Goal: Information Seeking & Learning: Learn about a topic

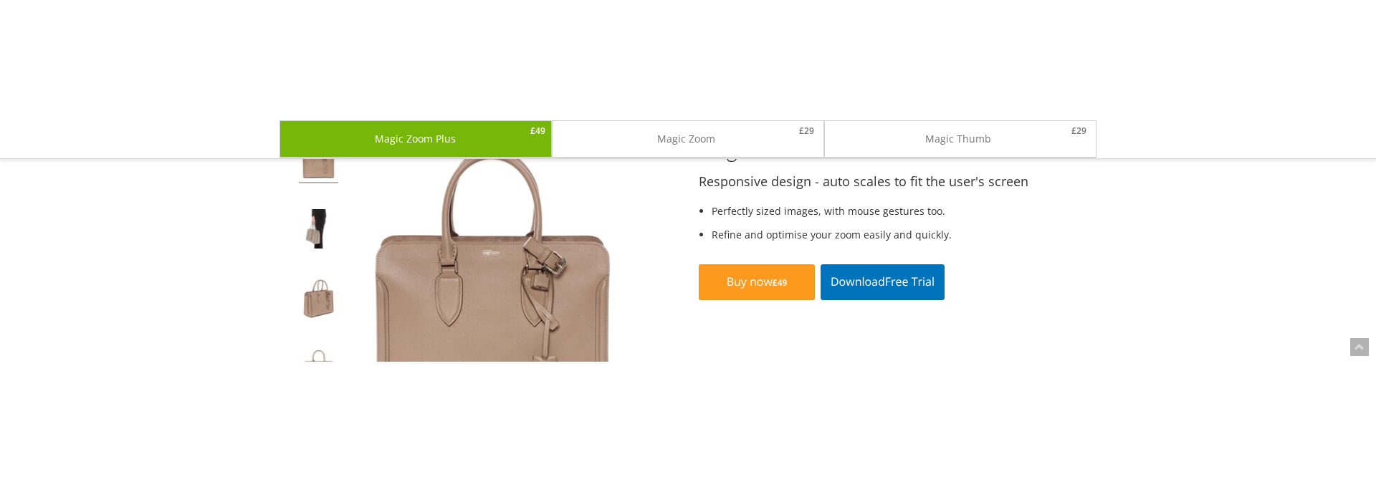
scroll to position [358, 0]
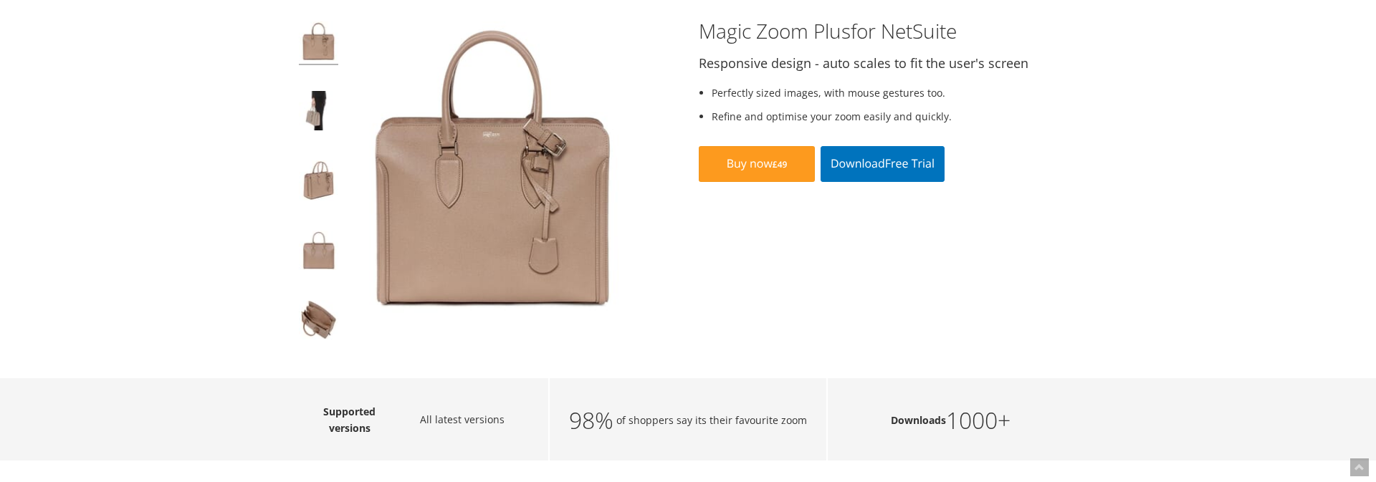
scroll to position [266, 0]
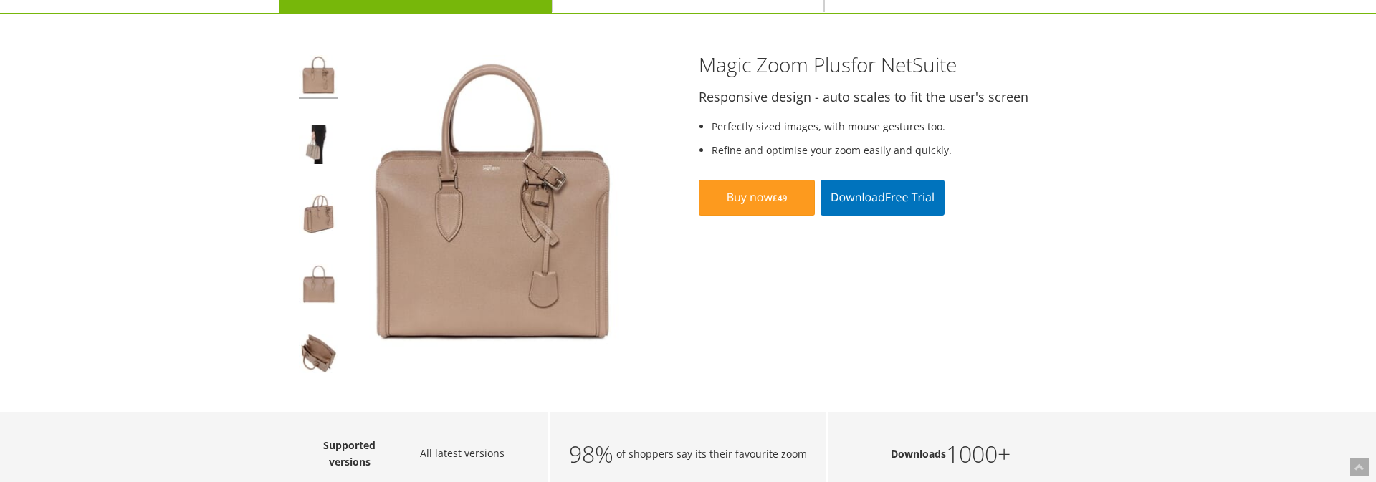
click at [315, 71] on img at bounding box center [318, 77] width 39 height 44
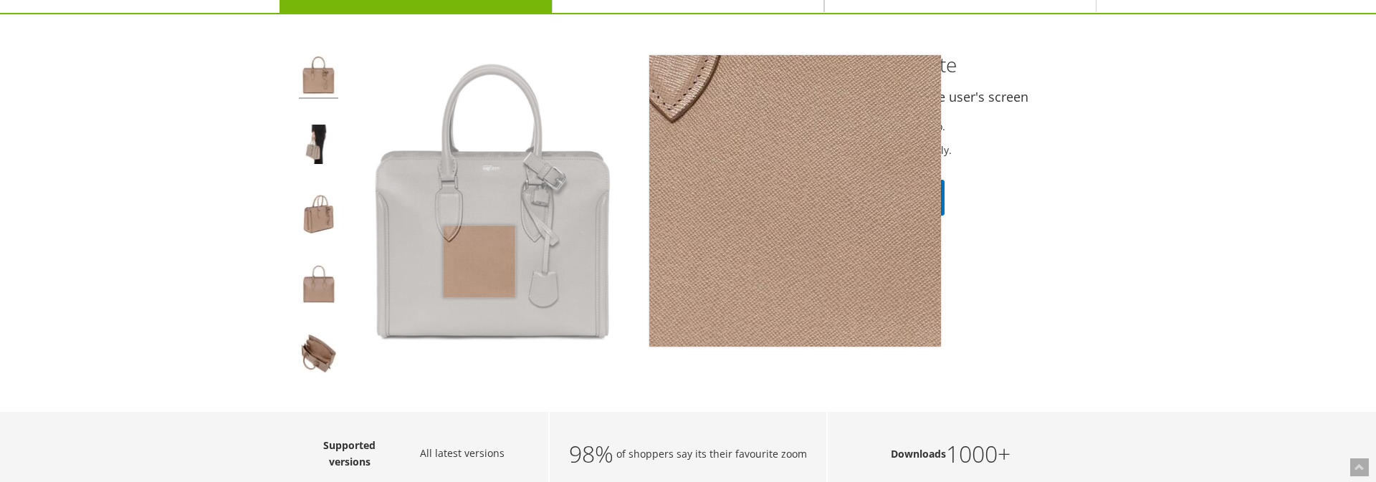
click at [479, 241] on img at bounding box center [493, 201] width 292 height 292
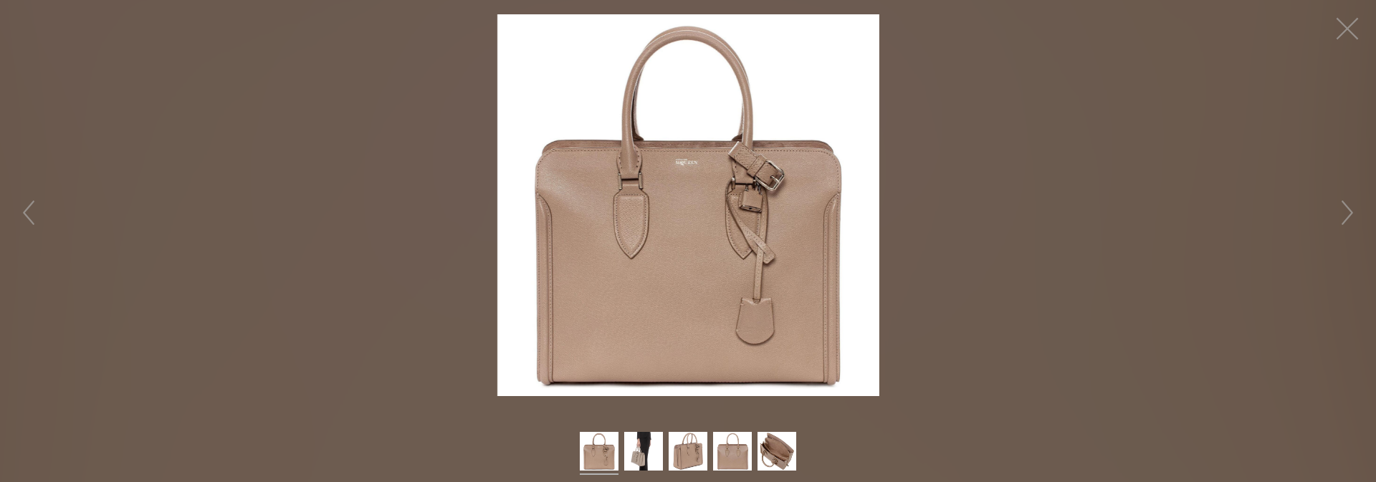
click at [645, 241] on img at bounding box center [688, 205] width 382 height 382
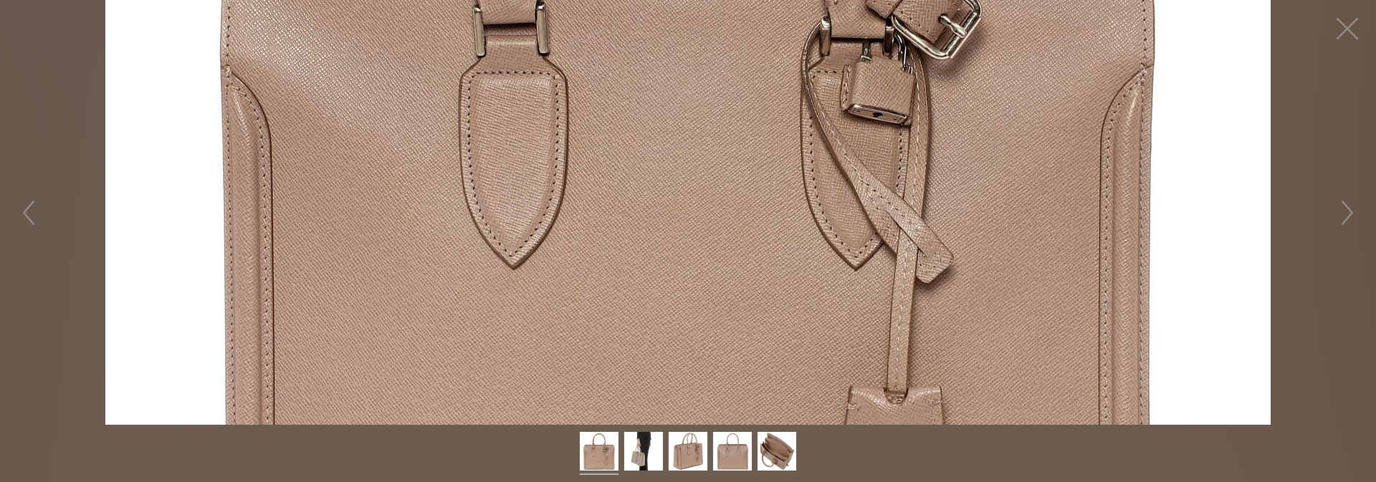
click at [645, 241] on figure "Click to expand" at bounding box center [688, 212] width 1376 height 425
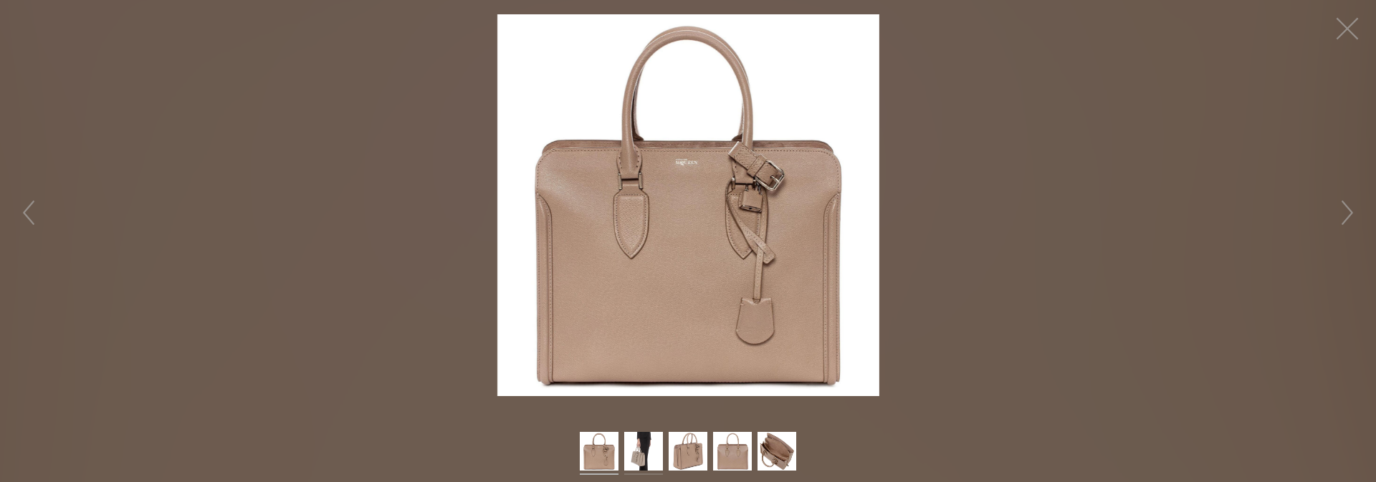
click at [651, 241] on img at bounding box center [643, 453] width 39 height 43
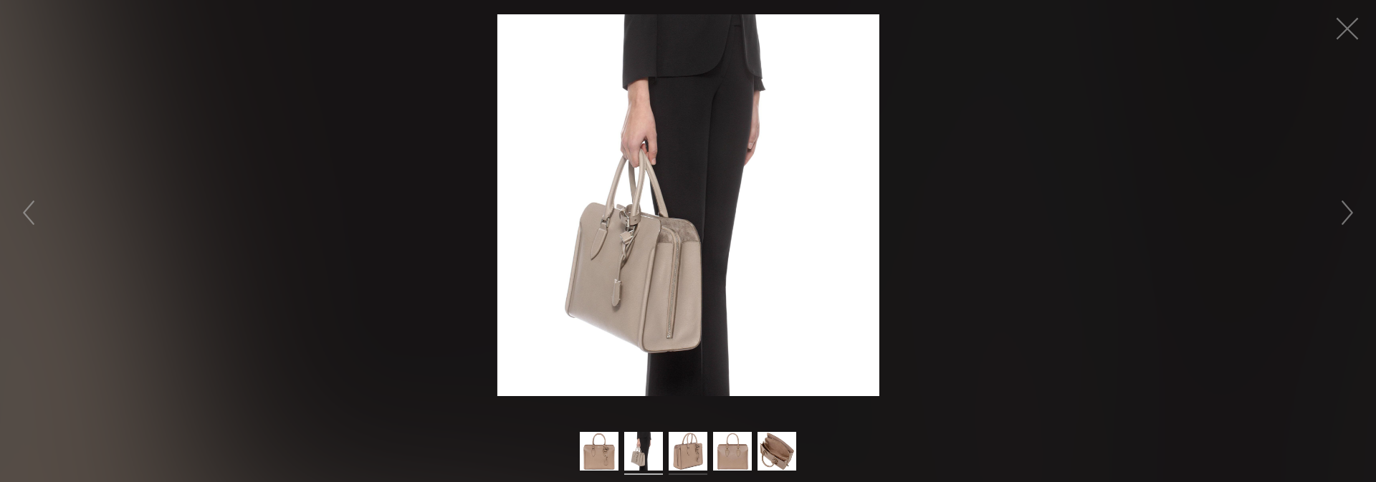
click at [691, 241] on img at bounding box center [687, 453] width 39 height 43
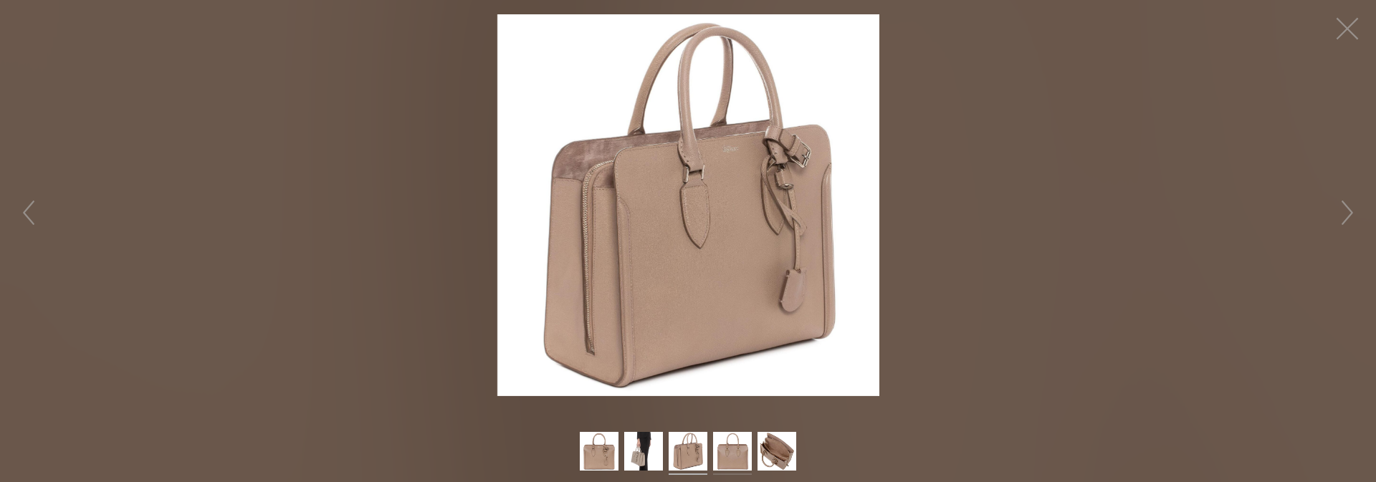
click at [731, 241] on img at bounding box center [732, 453] width 39 height 43
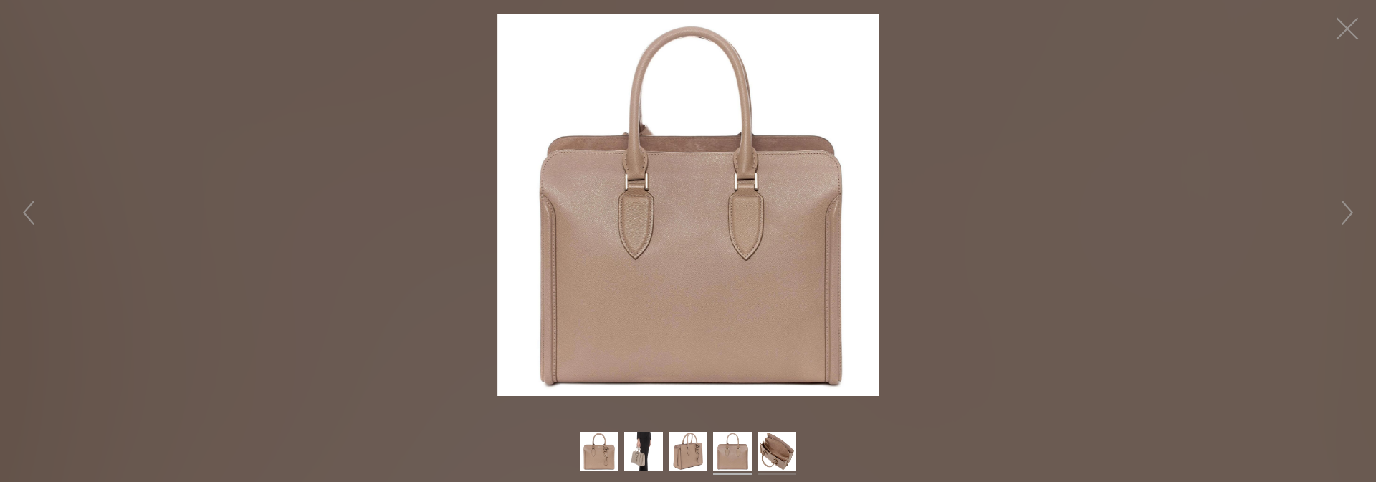
click at [778, 241] on img at bounding box center [776, 453] width 39 height 43
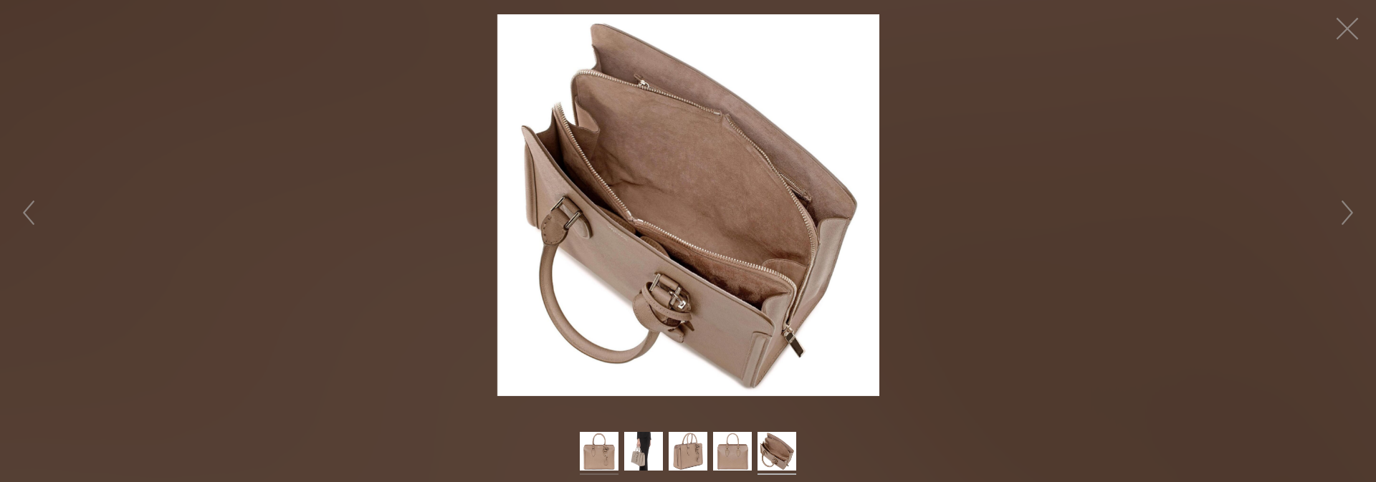
click at [595, 241] on img at bounding box center [599, 453] width 39 height 43
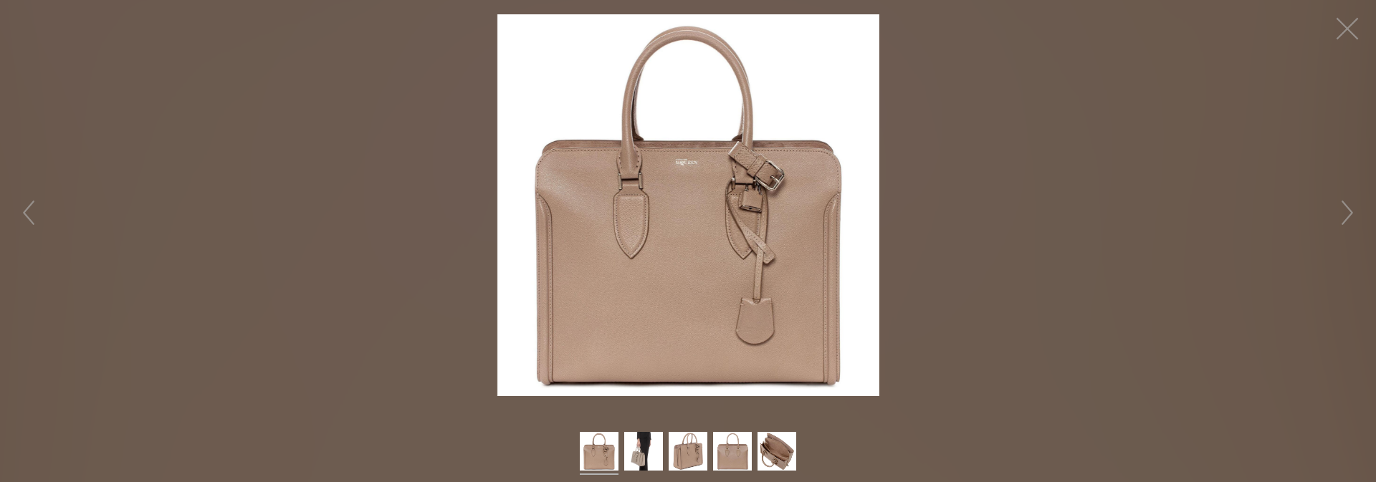
click at [671, 239] on img at bounding box center [688, 205] width 382 height 382
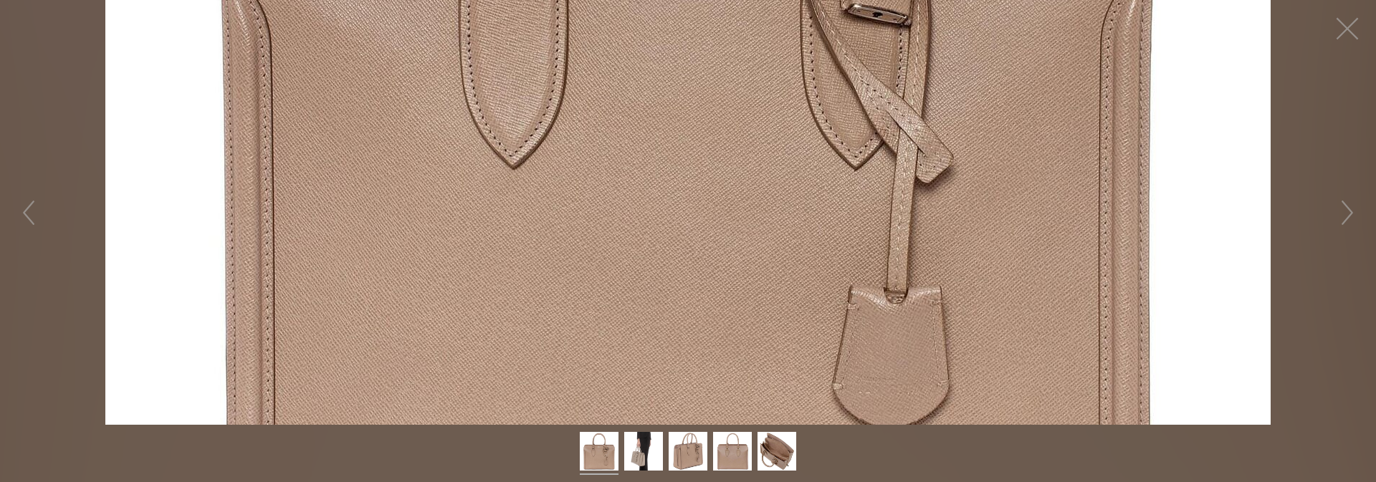
click at [721, 241] on figure "Click to expand" at bounding box center [688, 212] width 1376 height 425
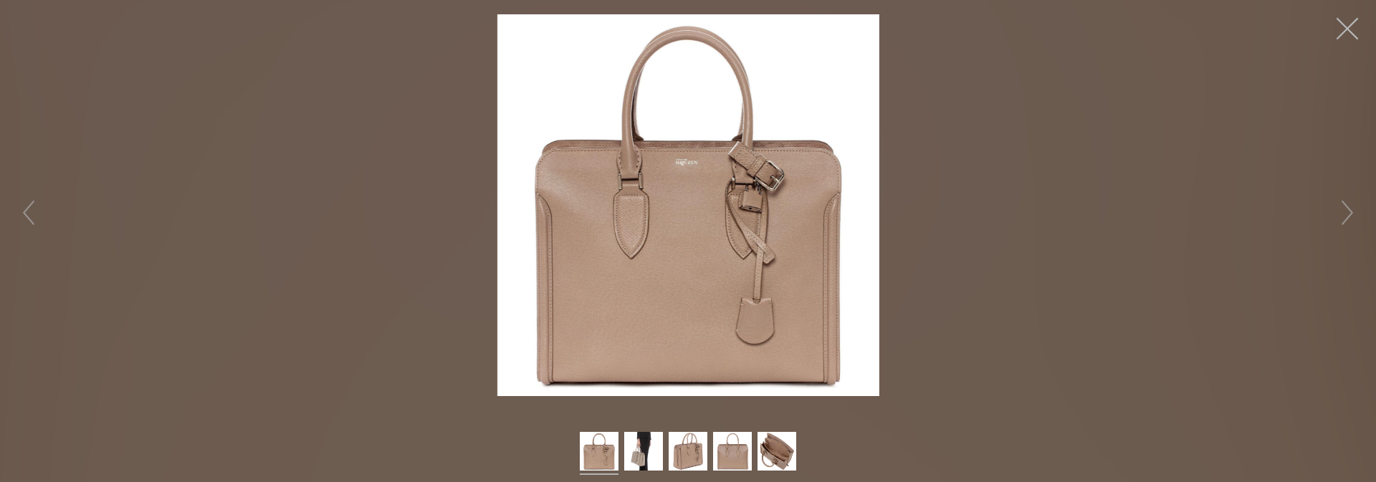
click at [1348, 29] on button "button" at bounding box center [1346, 28] width 43 height 43
